Goal: Task Accomplishment & Management: Complete application form

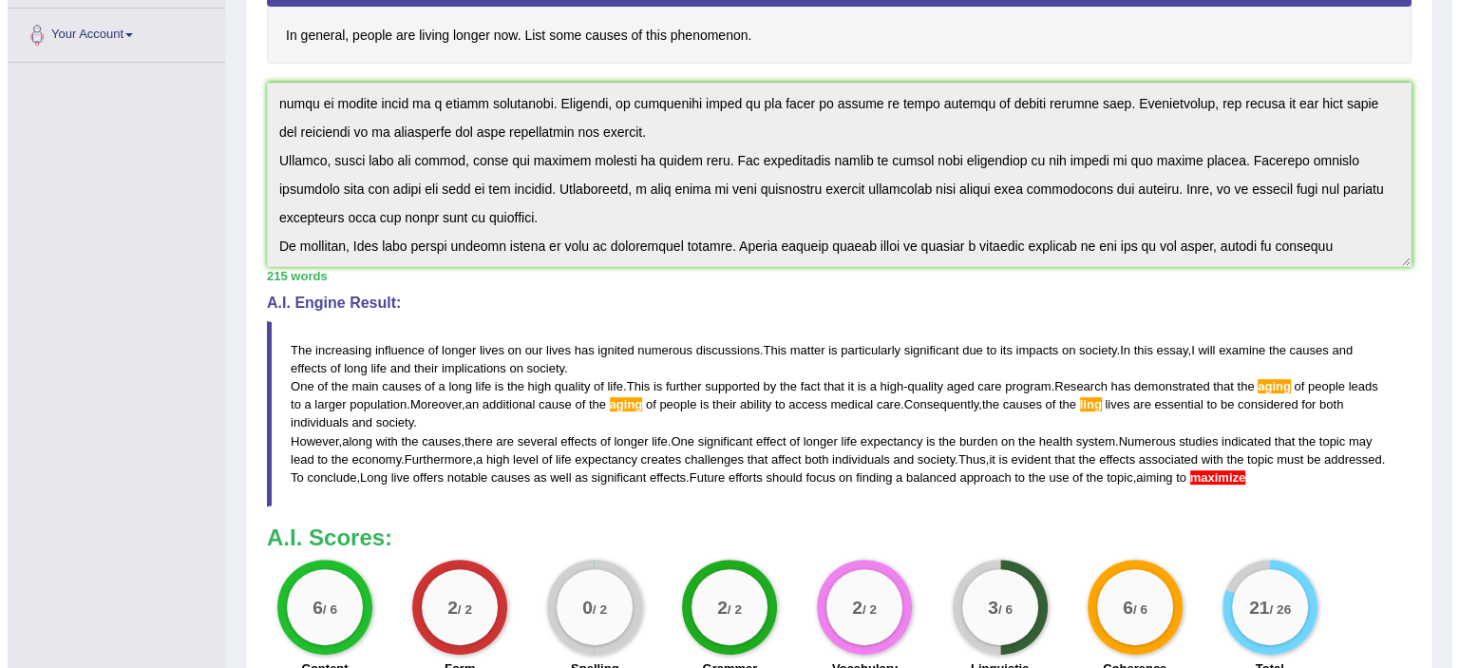
scroll to position [399, 0]
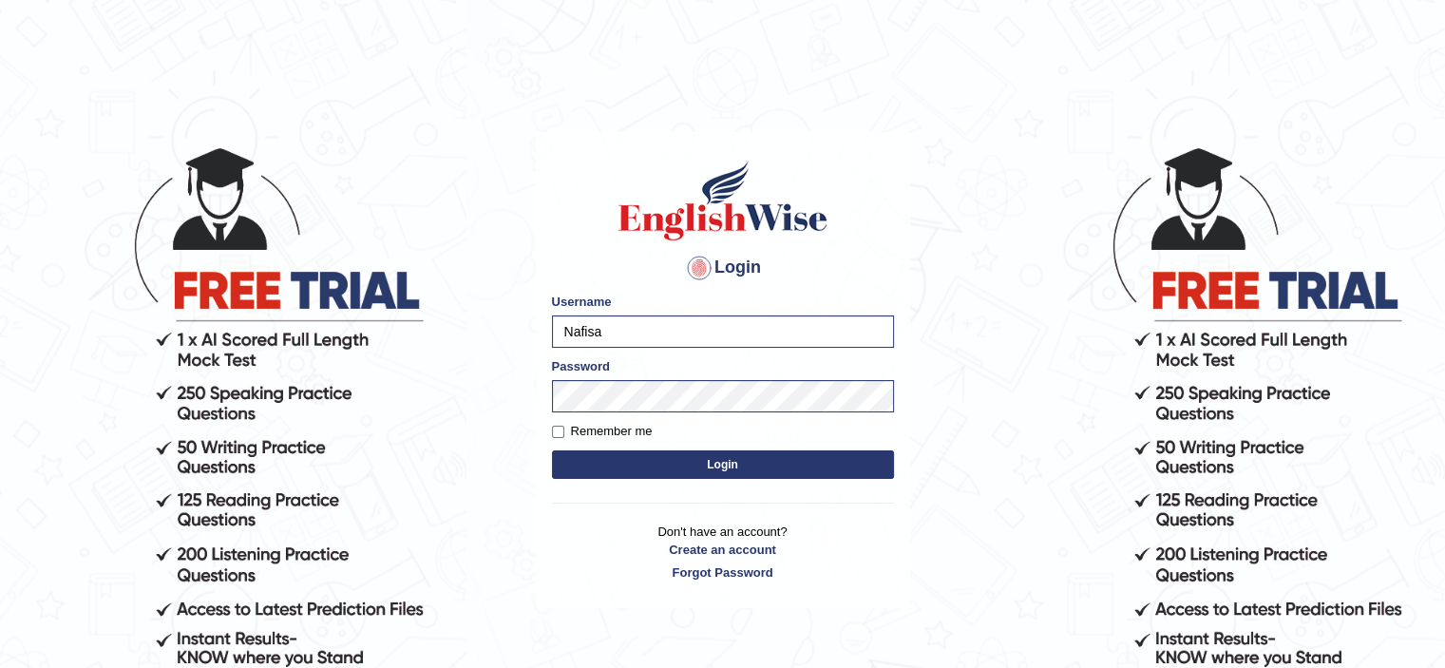
click at [732, 462] on button "Login" at bounding box center [723, 464] width 342 height 29
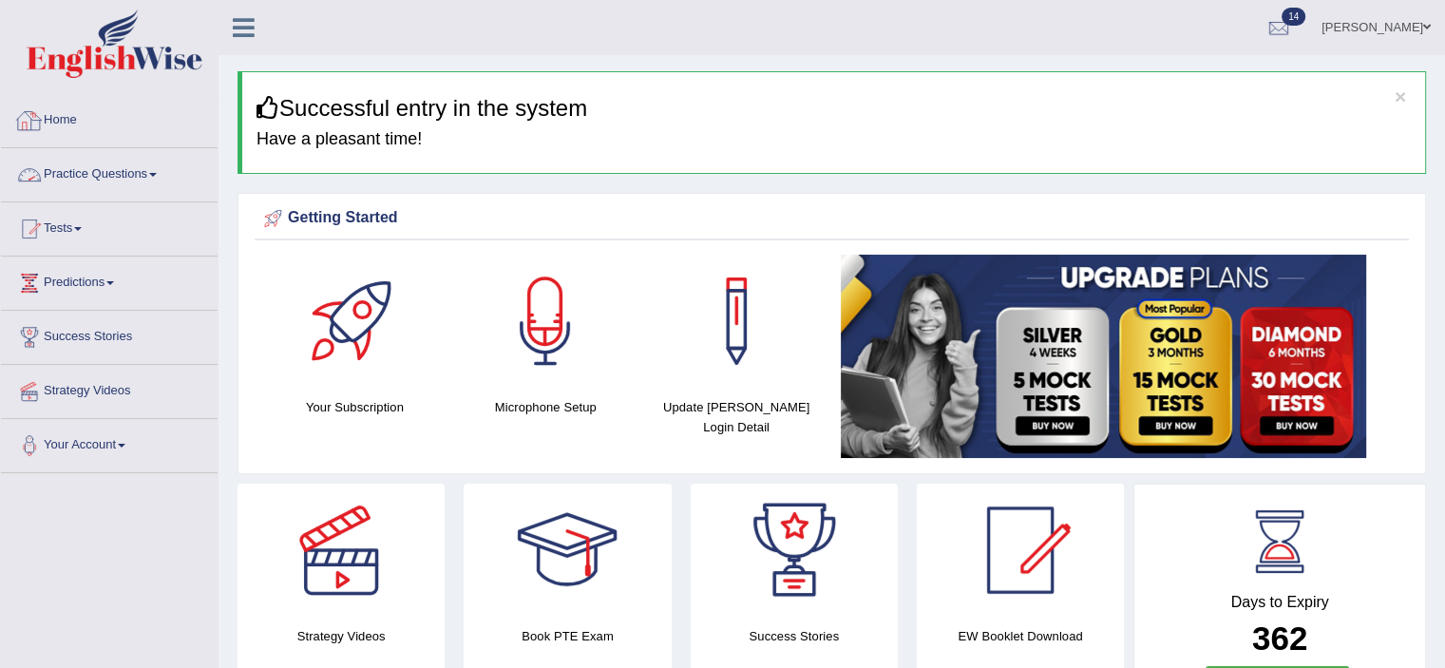
click at [152, 171] on link "Practice Questions" at bounding box center [109, 172] width 217 height 48
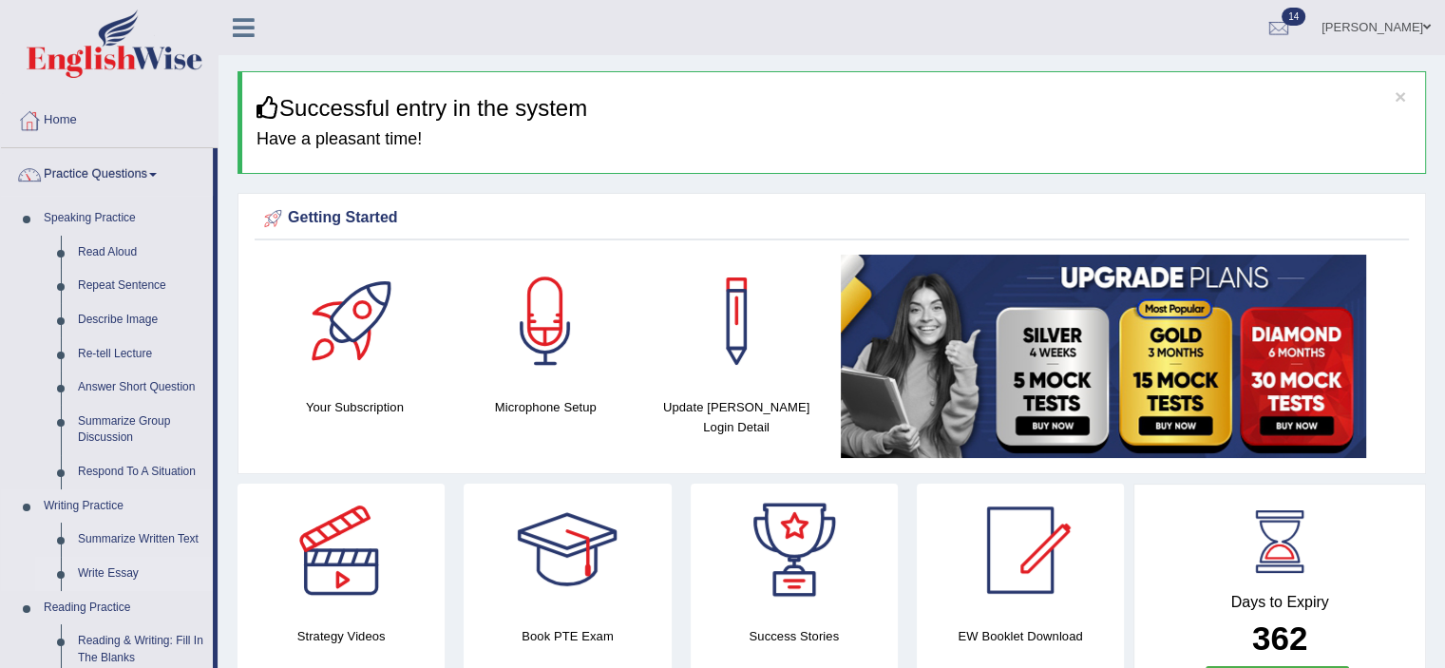
click at [103, 569] on link "Write Essay" at bounding box center [140, 574] width 143 height 34
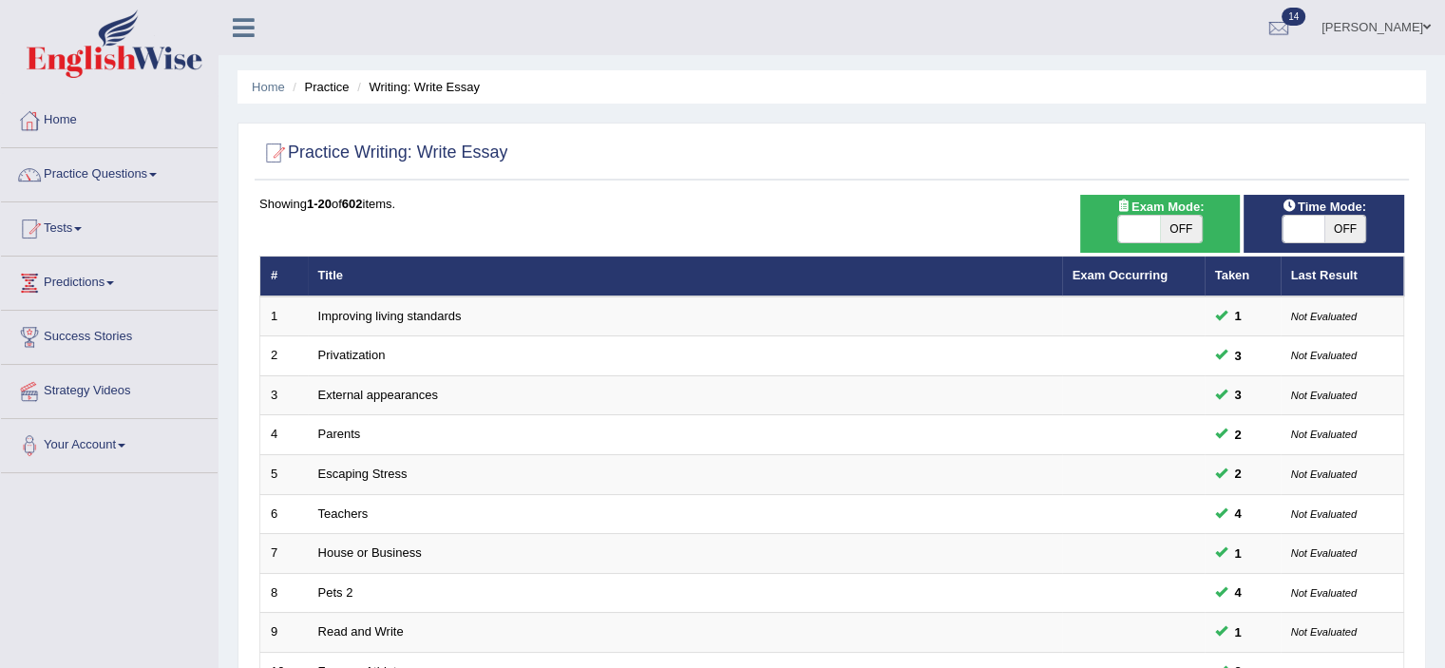
click at [1350, 226] on span "OFF" at bounding box center [1346, 229] width 42 height 27
checkbox input "true"
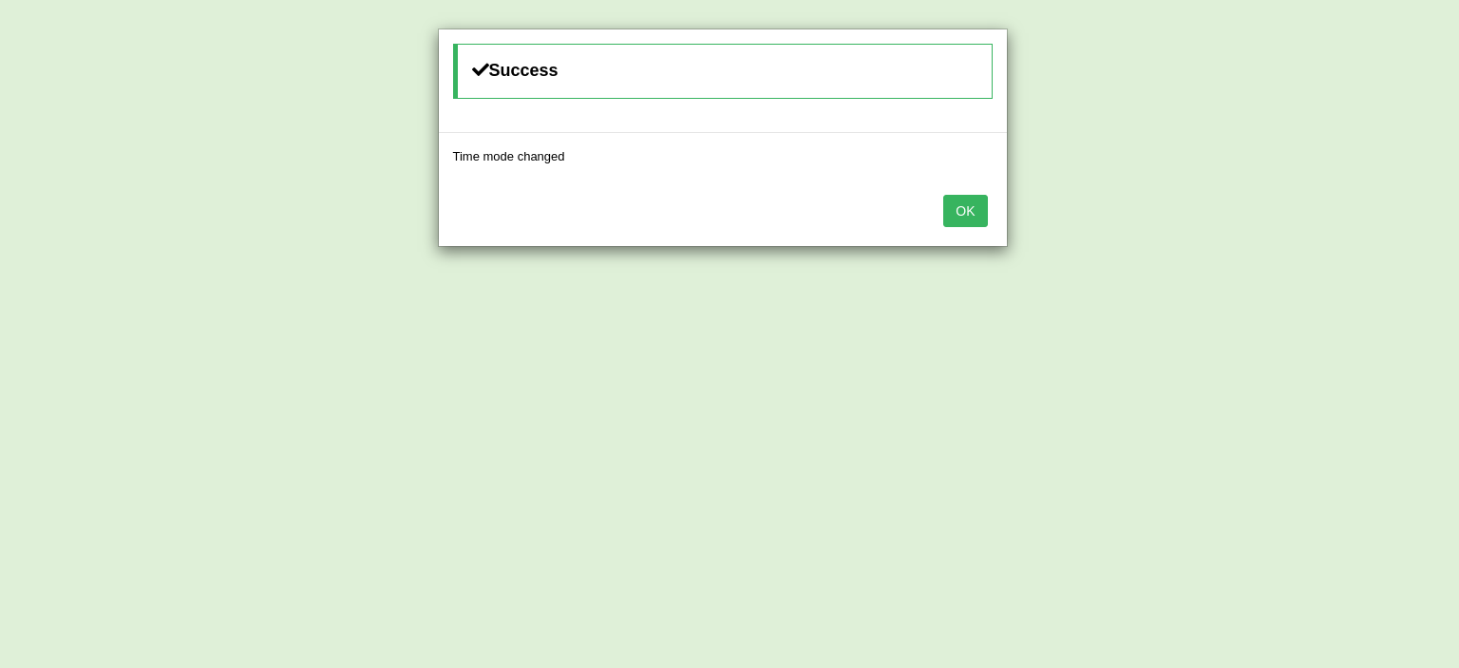
click at [972, 213] on button "OK" at bounding box center [965, 211] width 44 height 32
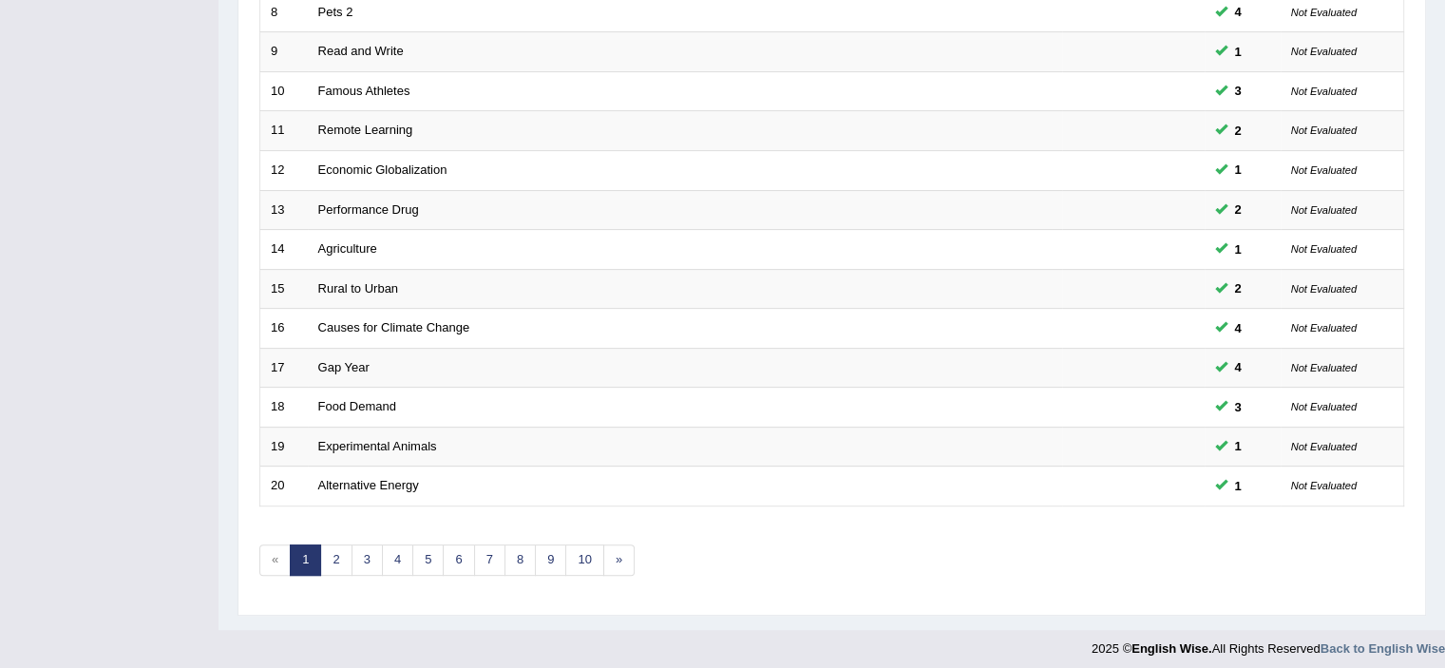
scroll to position [584, 0]
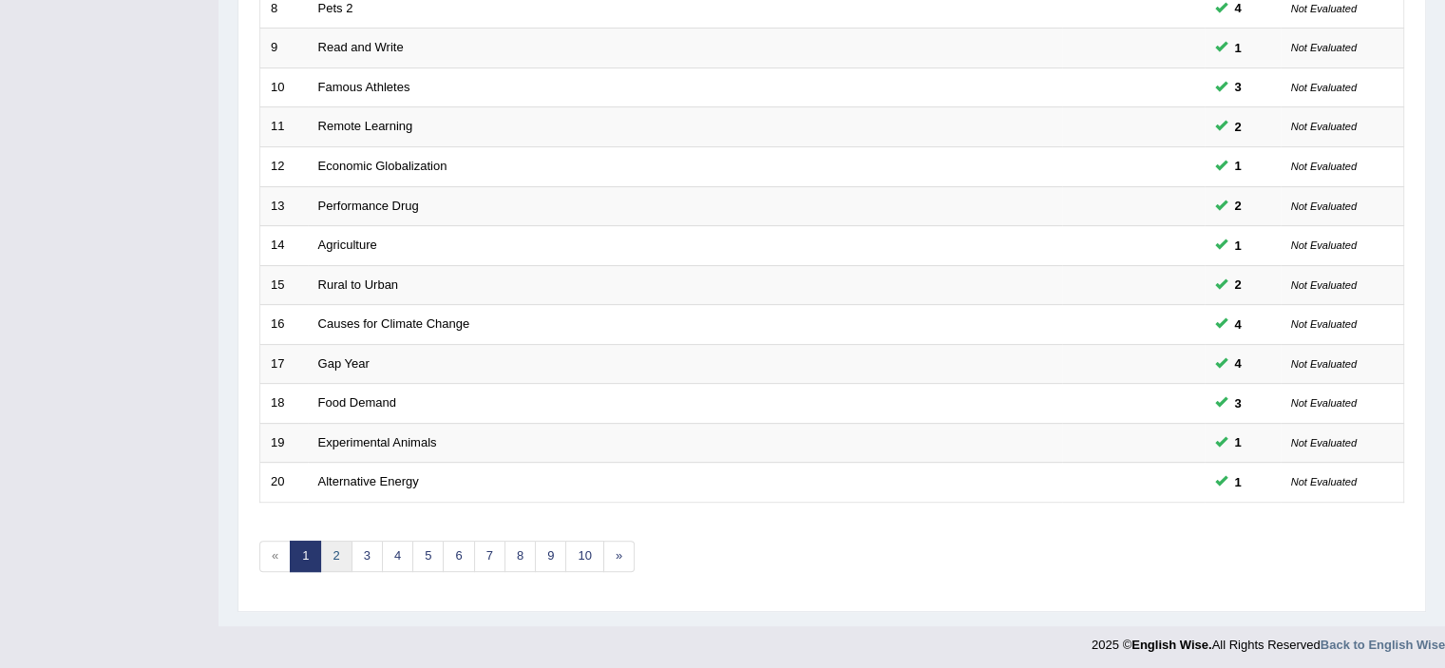
click at [331, 556] on link "2" at bounding box center [335, 556] width 31 height 31
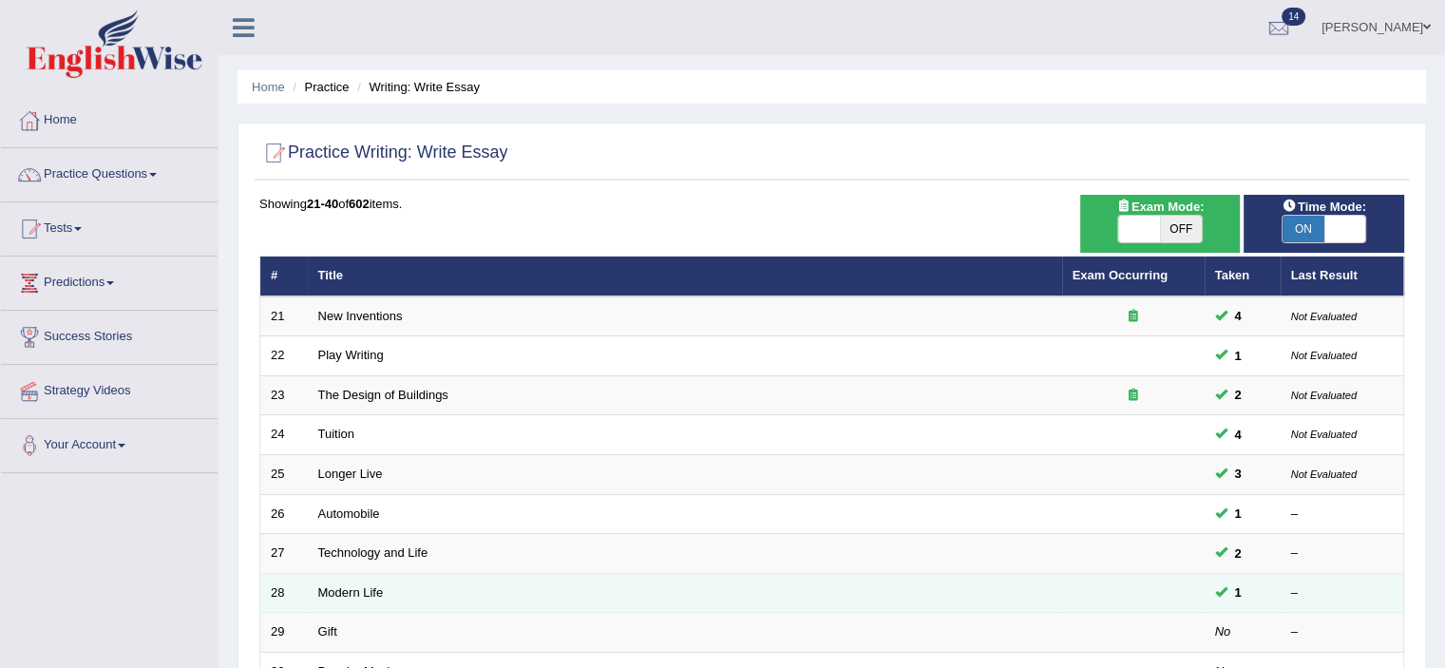
click at [384, 591] on td "Modern Life" at bounding box center [685, 593] width 754 height 40
click at [362, 591] on link "Modern Life" at bounding box center [351, 592] width 66 height 14
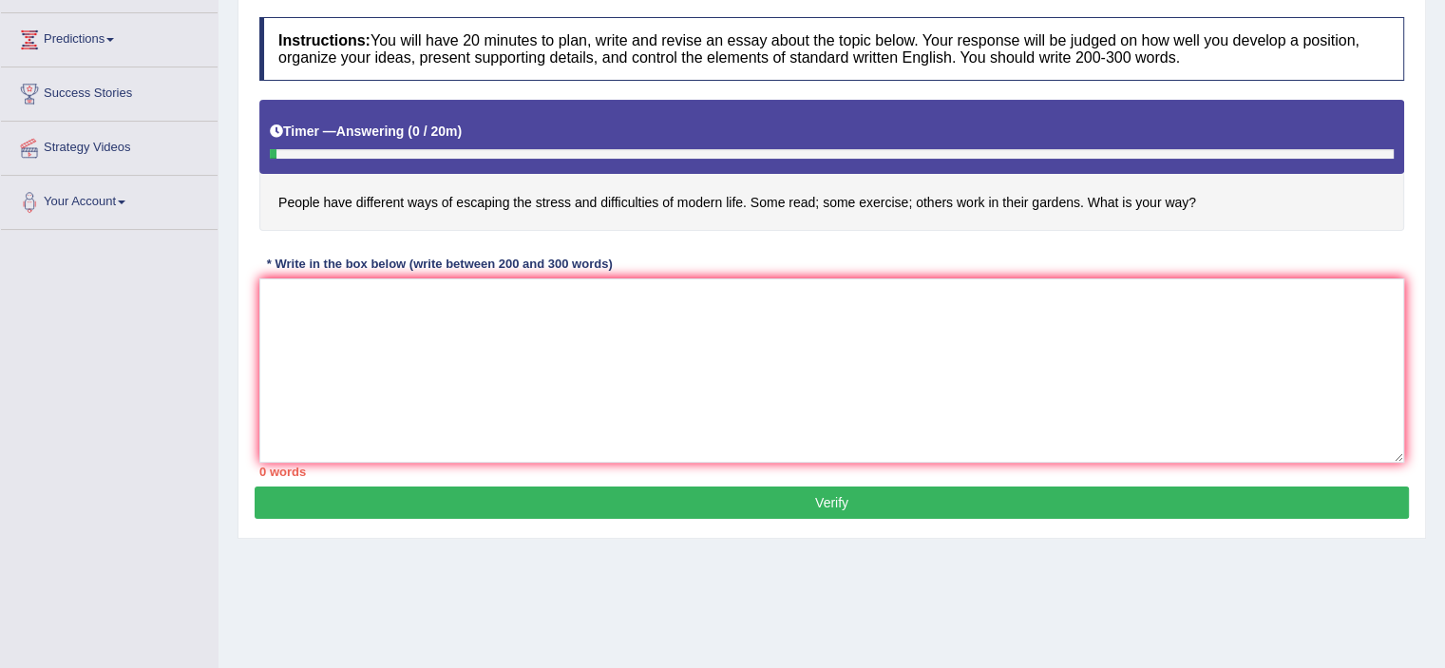
scroll to position [244, 0]
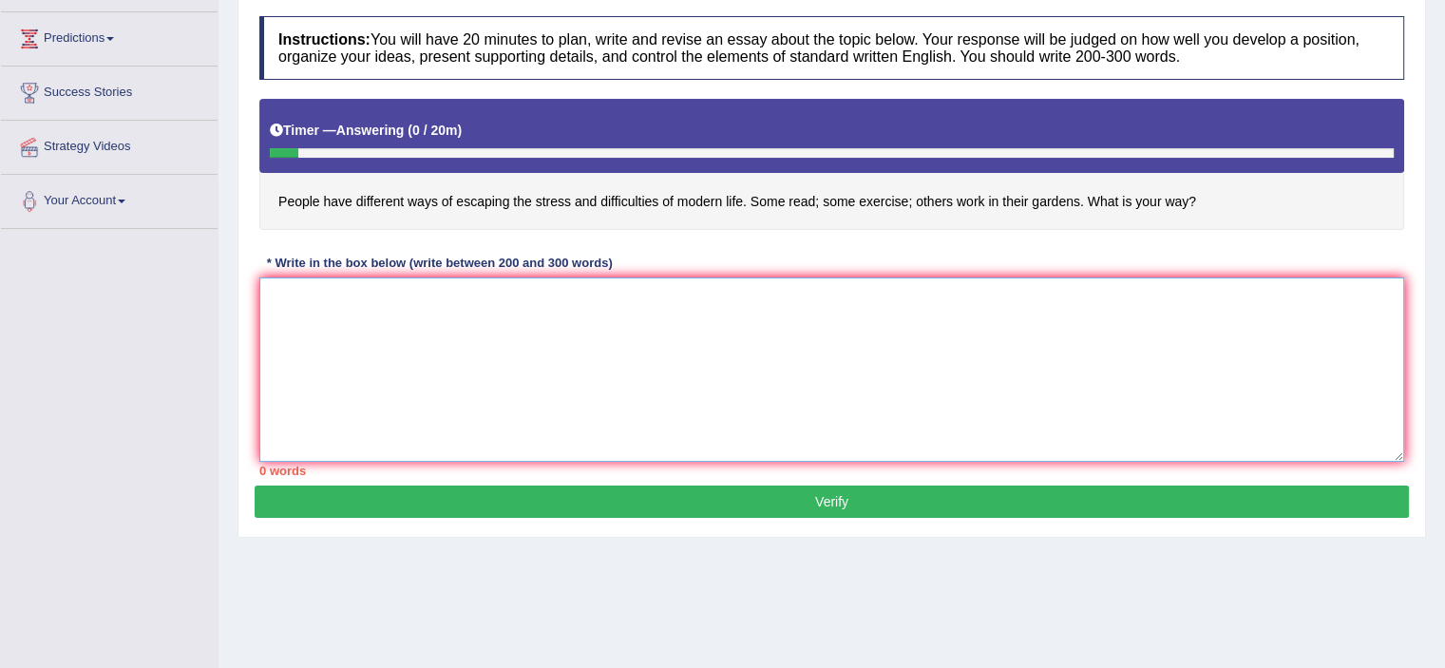
click at [288, 308] on textarea at bounding box center [831, 369] width 1145 height 184
click at [518, 295] on textarea "The increasing influence of modern life" at bounding box center [831, 369] width 1145 height 184
click at [515, 295] on textarea "The increasing influence of modern life ou our lives" at bounding box center [831, 369] width 1145 height 184
click at [585, 299] on textarea "The increasing influence of modern life on our lives" at bounding box center [831, 369] width 1145 height 184
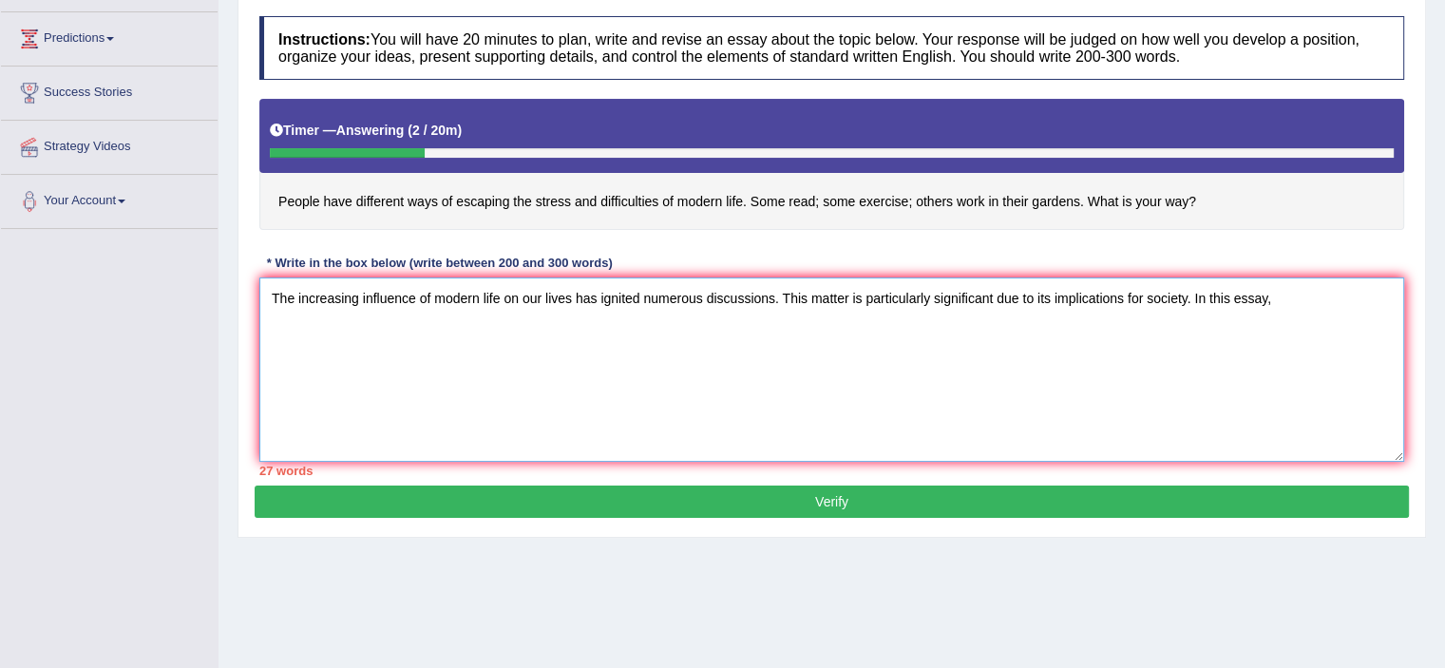
click at [1289, 300] on textarea "The increasing influence of modern life on our lives has ignited numerous discu…" at bounding box center [831, 369] width 1145 height 184
click at [479, 328] on textarea "The increasing influence of modern life on our lives has ignited numerous discu…" at bounding box center [831, 369] width 1145 height 184
click at [764, 328] on textarea "The increasing influence of modern life on our lives has ignited numerous discu…" at bounding box center [831, 369] width 1145 height 184
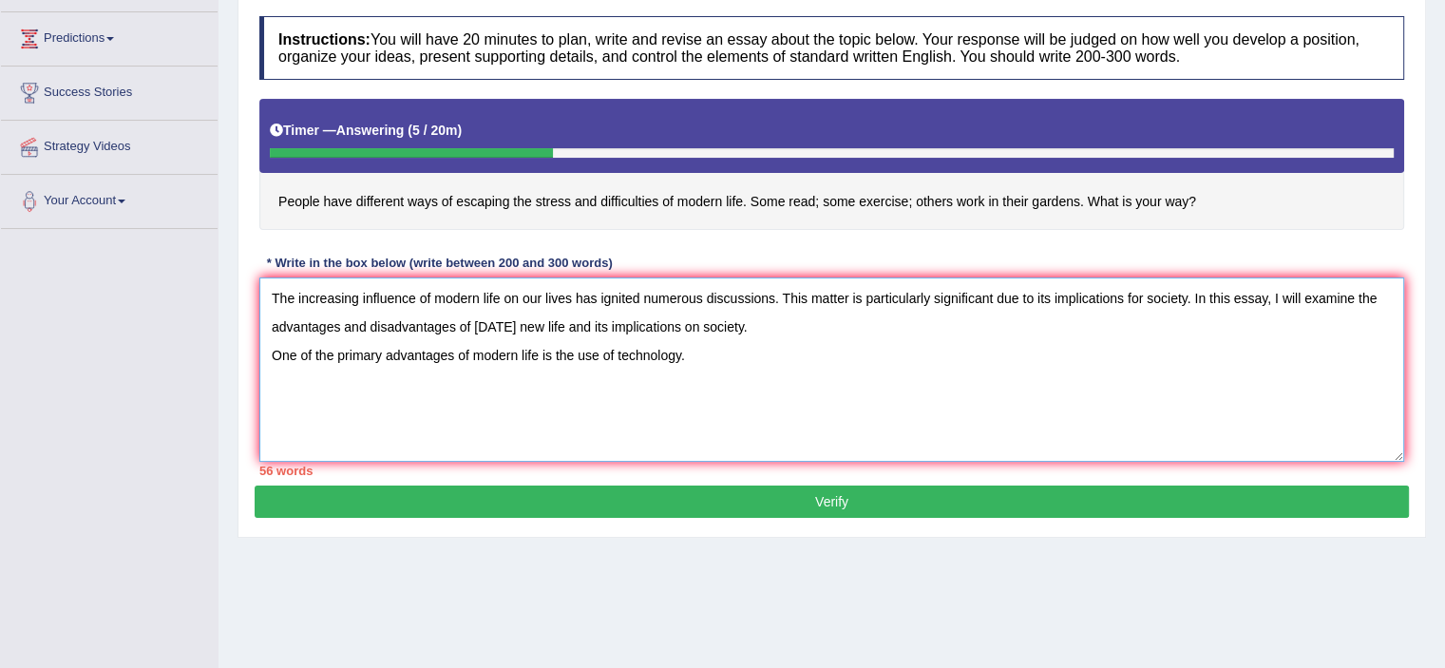
click at [693, 356] on textarea "The increasing influence of modern life on our lives has ignited numerous discu…" at bounding box center [831, 369] width 1145 height 184
click at [953, 355] on textarea "The increasing influence of modern life on our lives has ignited numerous discu…" at bounding box center [831, 369] width 1145 height 184
click at [1143, 362] on textarea "The increasing influence of modern life on our lives has ignited numerous discu…" at bounding box center [831, 369] width 1145 height 184
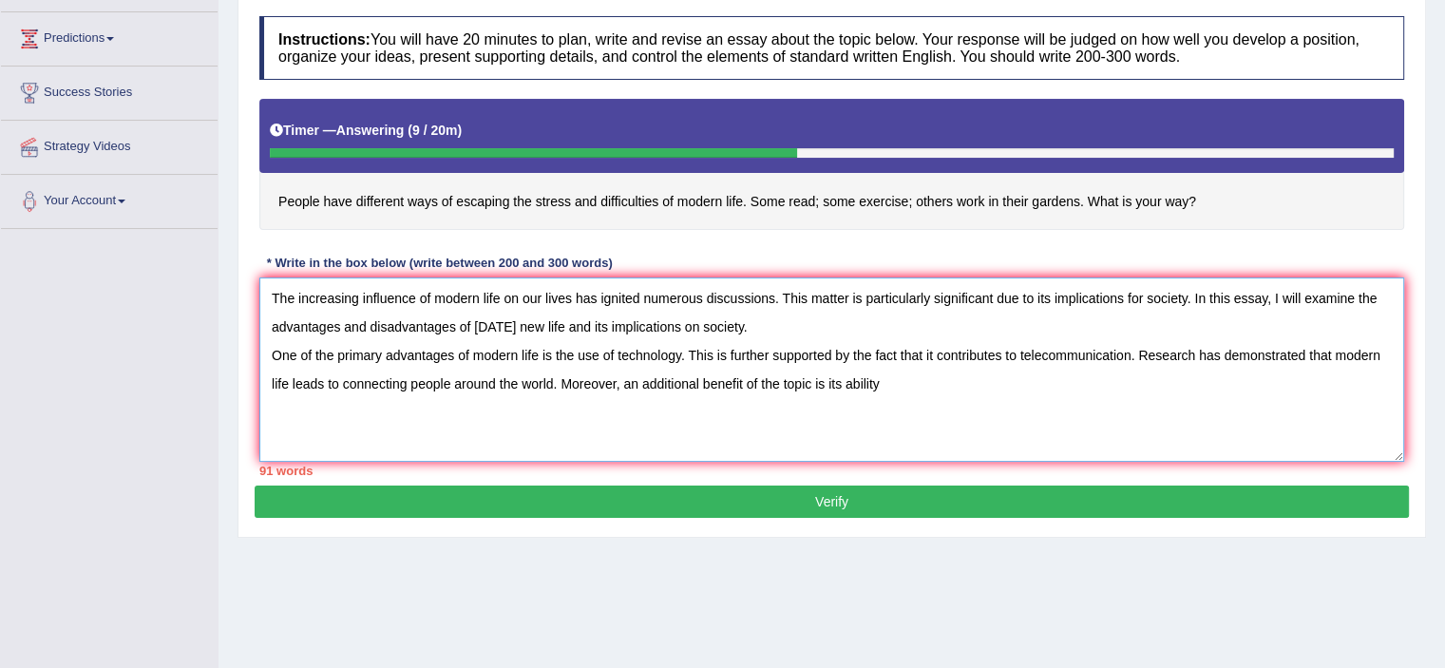
click at [897, 382] on textarea "The increasing influence of modern life on our lives has ignited numerous discu…" at bounding box center [831, 369] width 1145 height 184
click at [946, 433] on textarea "The increasing influence of modern life on our lives has ignited numerous discu…" at bounding box center [831, 369] width 1145 height 184
click at [1019, 377] on textarea "The increasing influence of modern life on our lives has ignited numerous discu…" at bounding box center [831, 369] width 1145 height 184
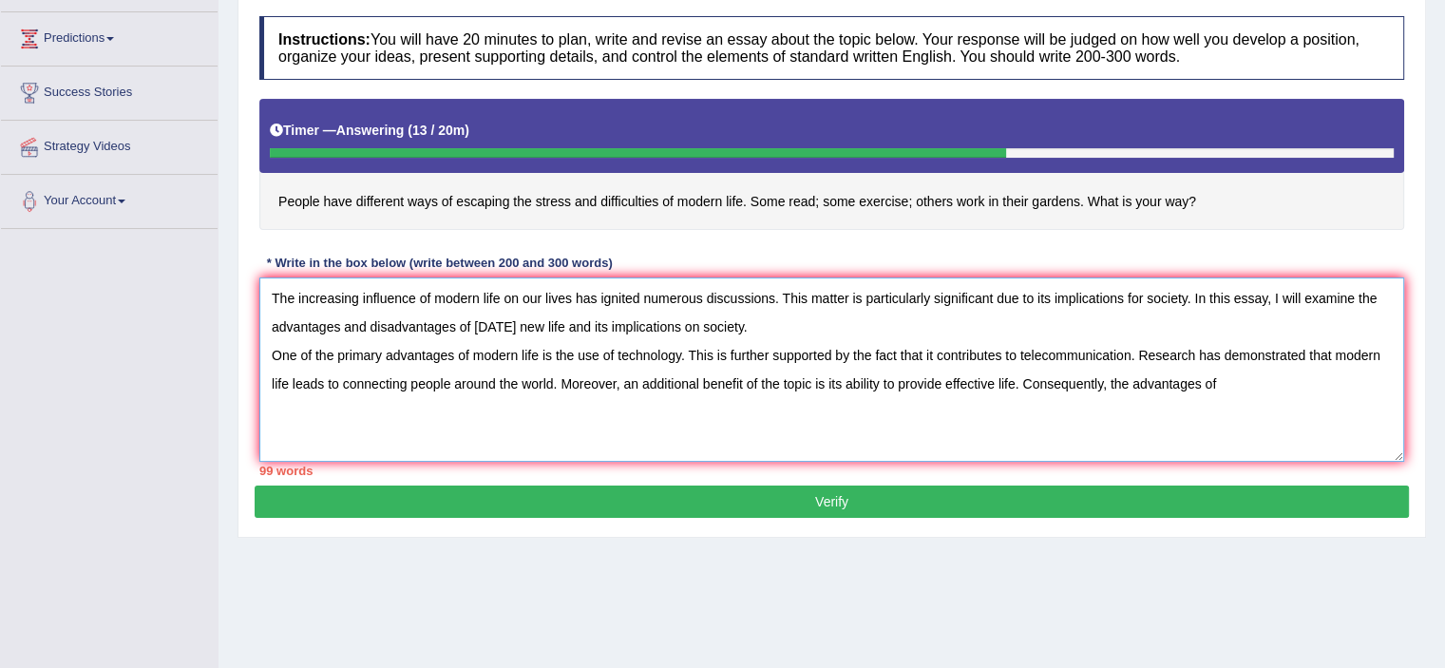
click at [506, 295] on textarea "The increasing influence of modern life on our lives has ignited numerous discu…" at bounding box center [831, 369] width 1145 height 184
click at [1223, 375] on textarea "The increasing influence of modern life on our lives has ignited numerous discu…" at bounding box center [831, 369] width 1145 height 184
type textarea "The increasing influence of modern life on our lives has ignited numerous discu…"
